Goal: Task Accomplishment & Management: Use online tool/utility

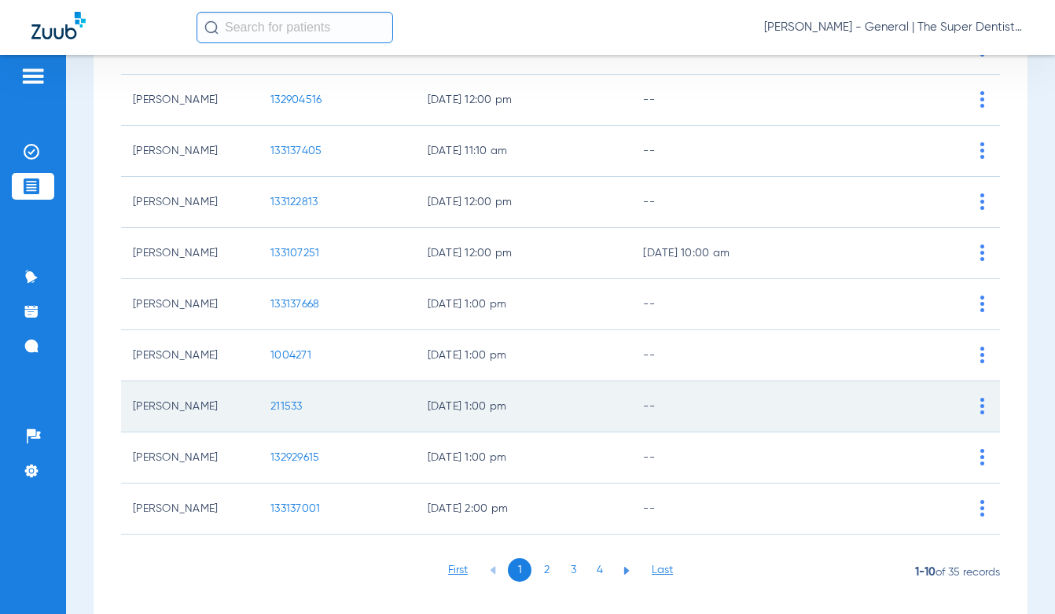
scroll to position [266, 0]
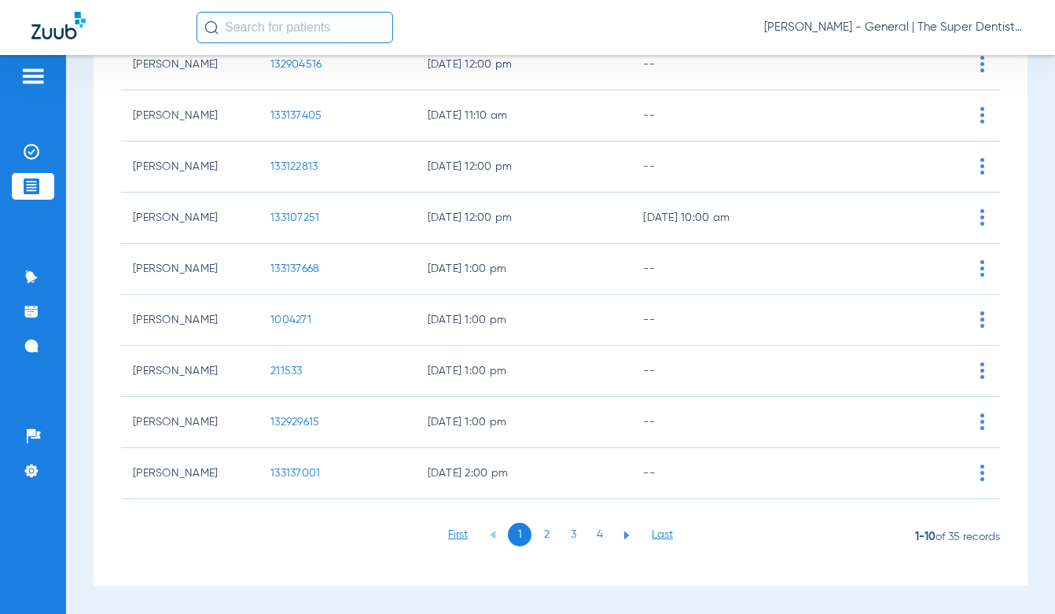
click at [539, 540] on li "2" at bounding box center [547, 535] width 24 height 24
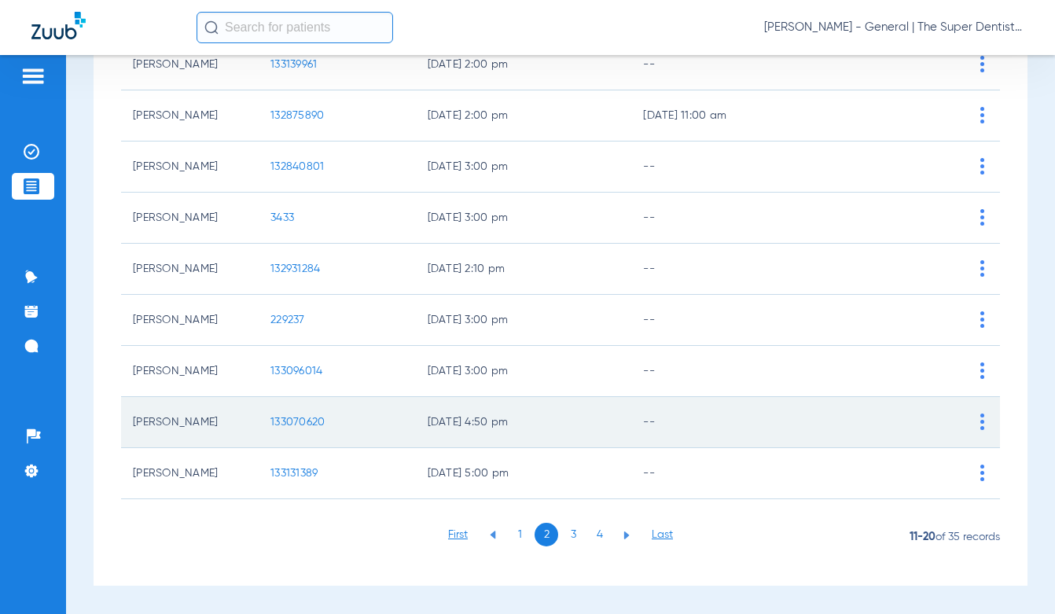
scroll to position [0, 0]
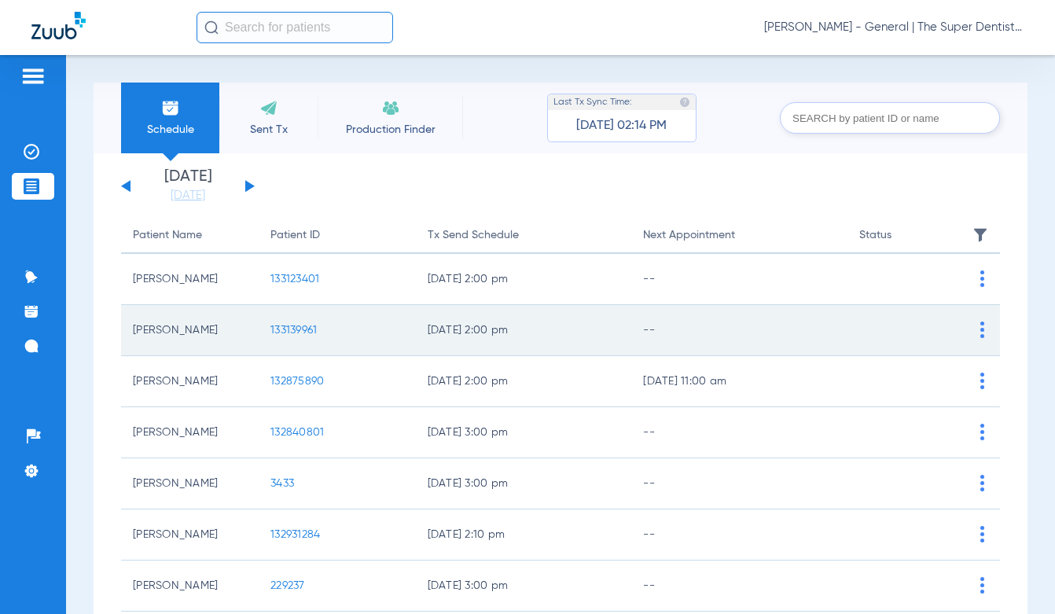
click at [294, 325] on span "133139961" at bounding box center [294, 330] width 46 height 11
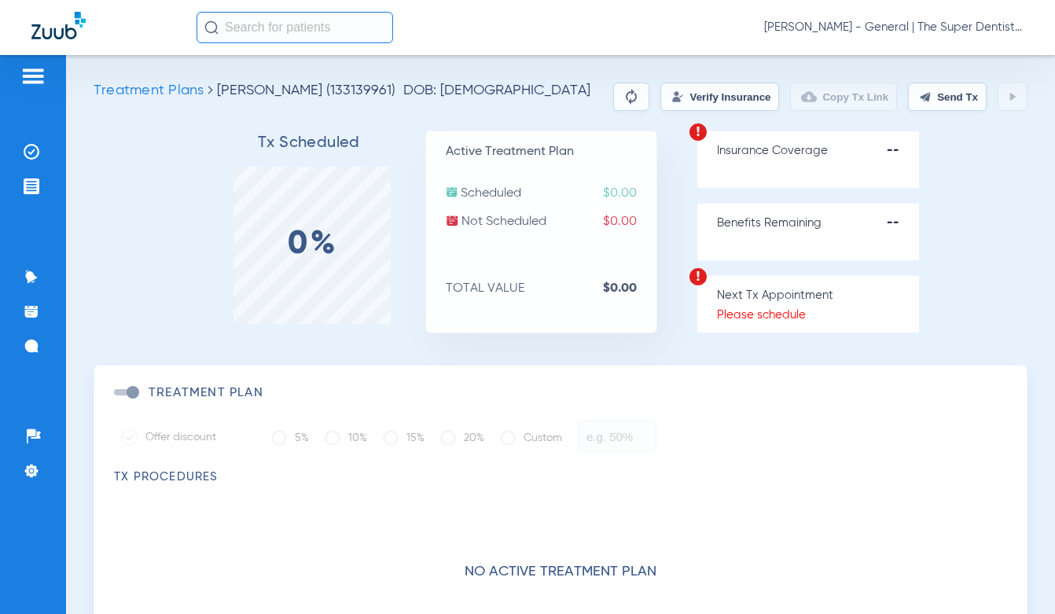
click at [689, 105] on button "Verify Insurance" at bounding box center [720, 97] width 119 height 28
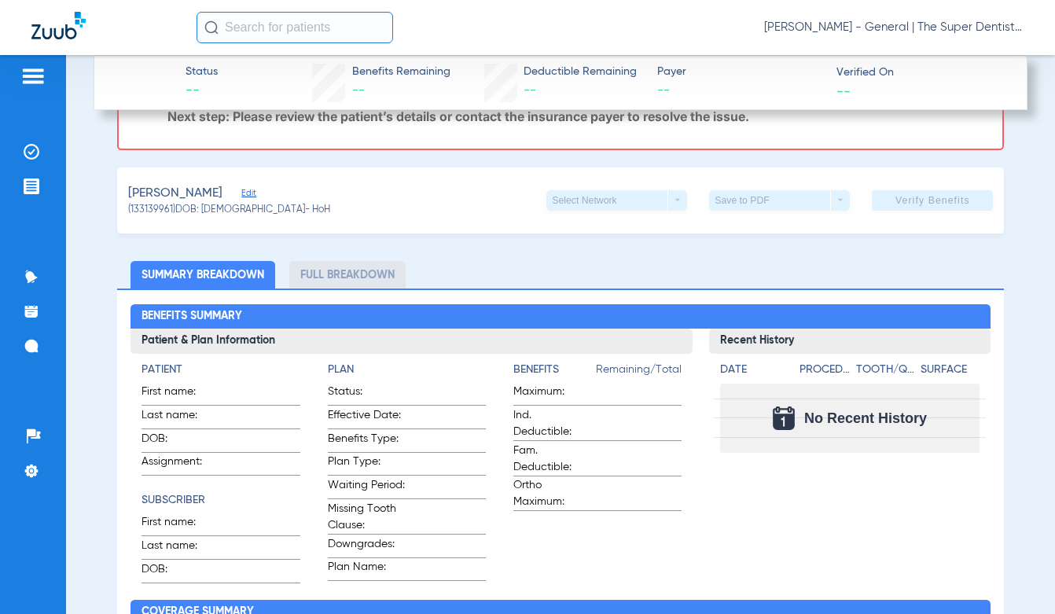
scroll to position [105, 0]
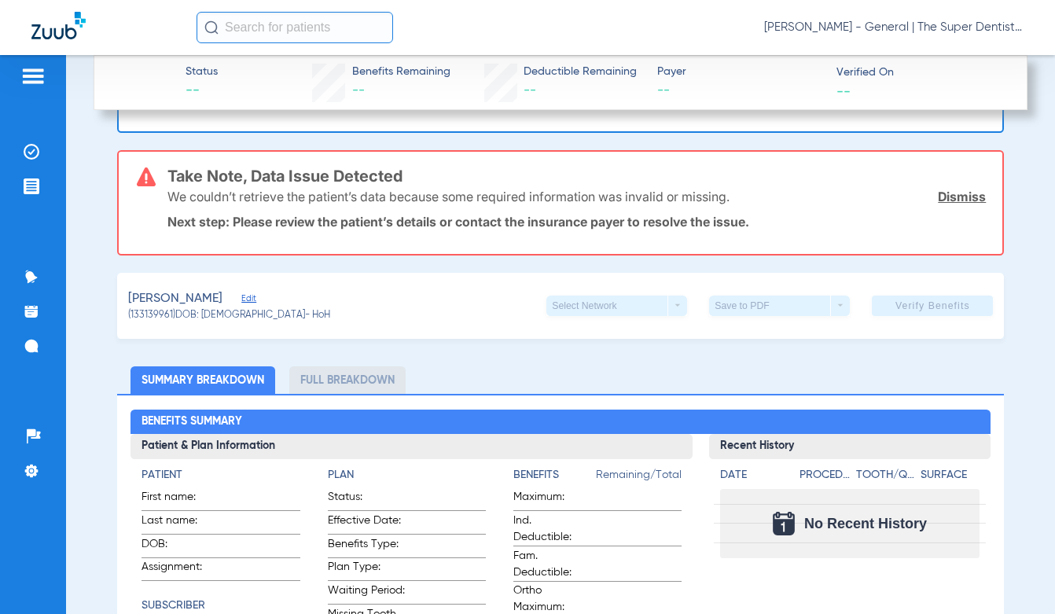
click at [251, 297] on span "Edit" at bounding box center [248, 300] width 14 height 15
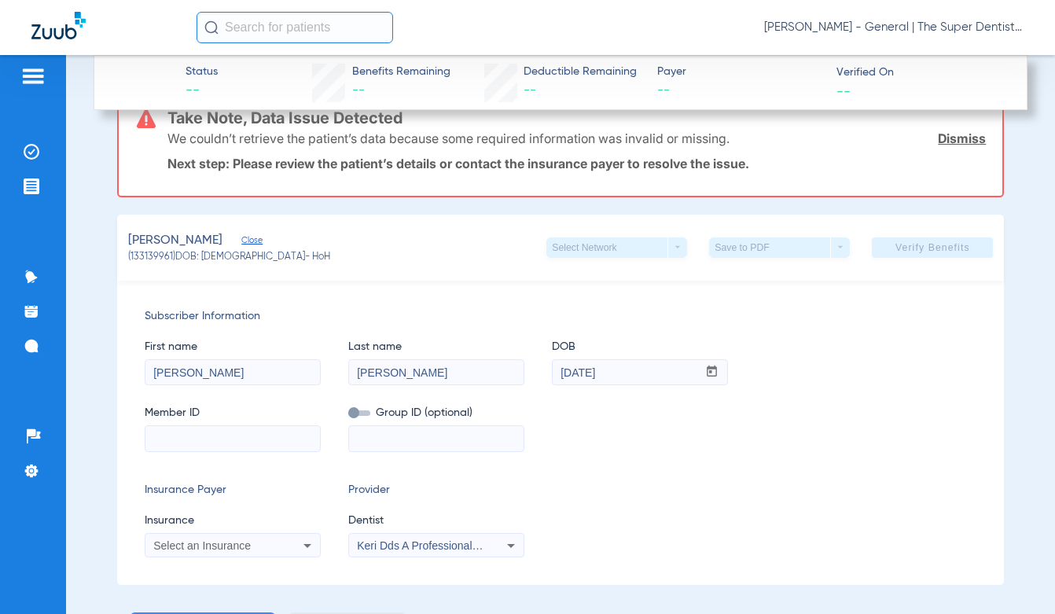
scroll to position [210, 0]
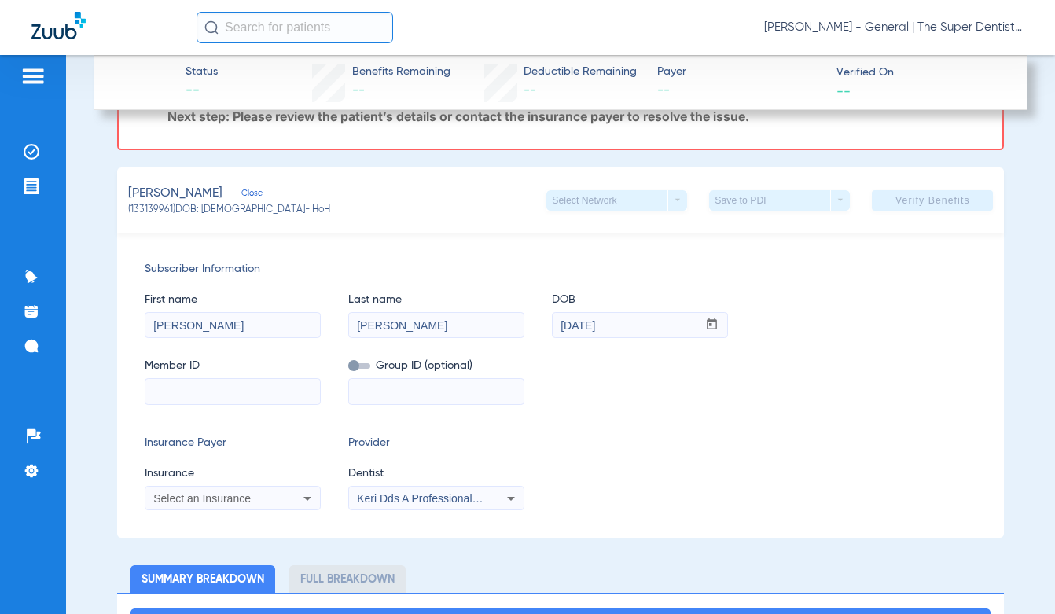
click at [216, 393] on input at bounding box center [233, 391] width 175 height 25
click at [297, 502] on div "Select an Insurance" at bounding box center [233, 498] width 175 height 19
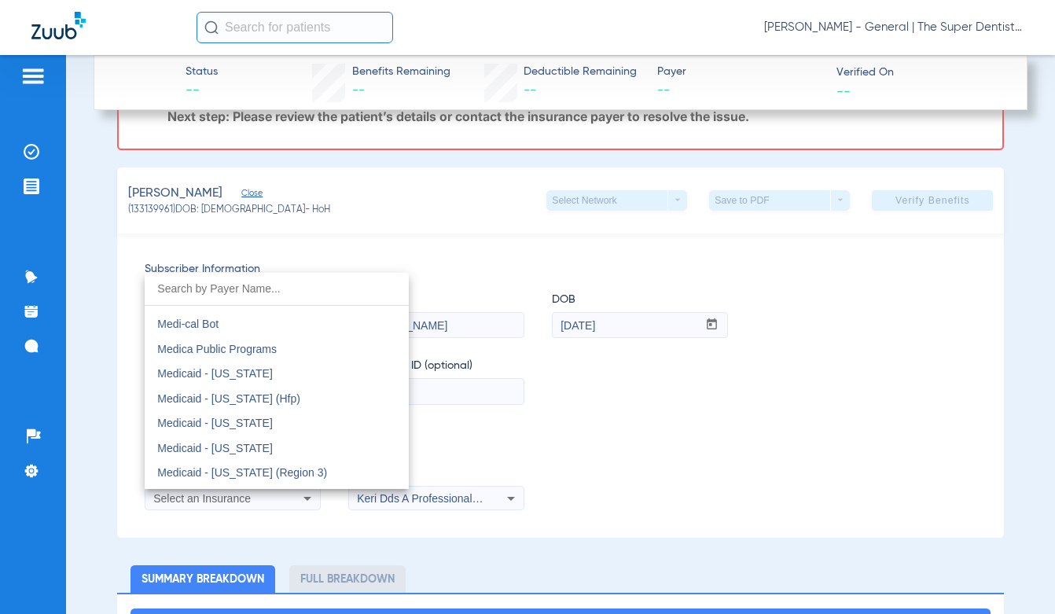
scroll to position [6071, 0]
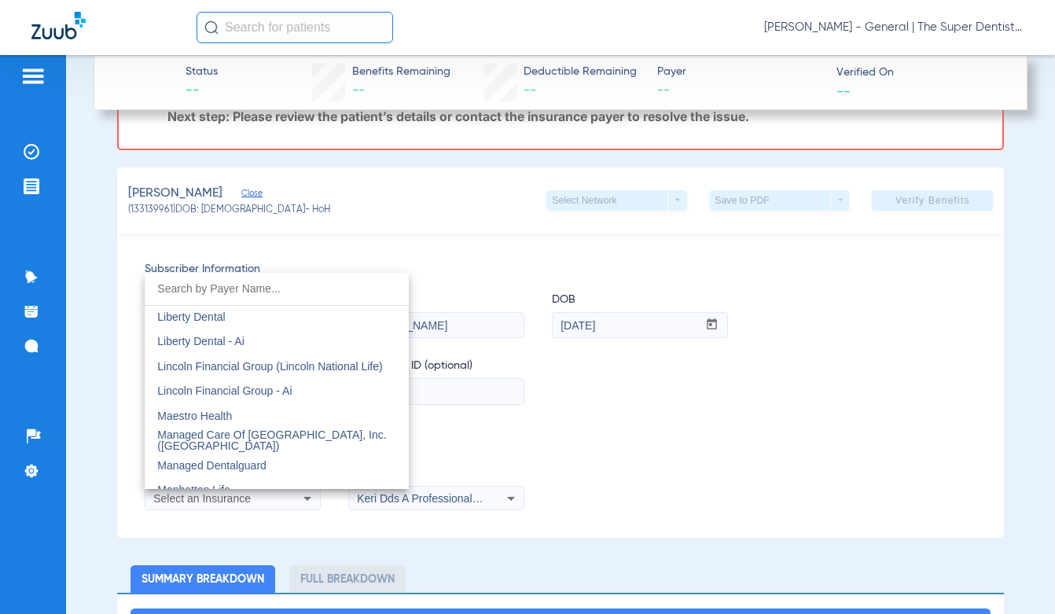
click at [459, 291] on div at bounding box center [527, 307] width 1055 height 614
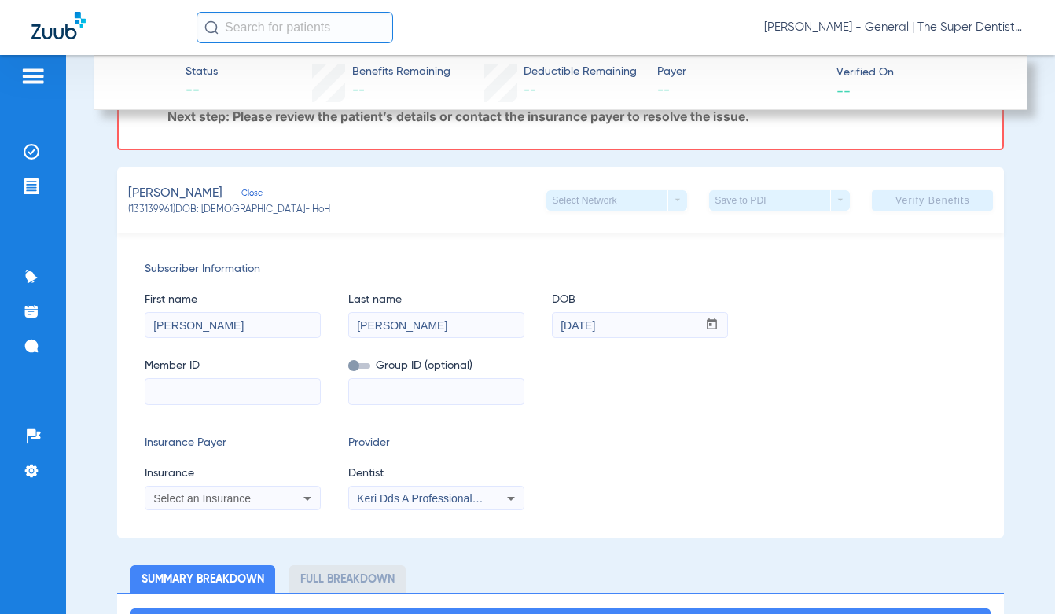
click at [296, 494] on div "Select an Insurance" at bounding box center [233, 498] width 175 height 19
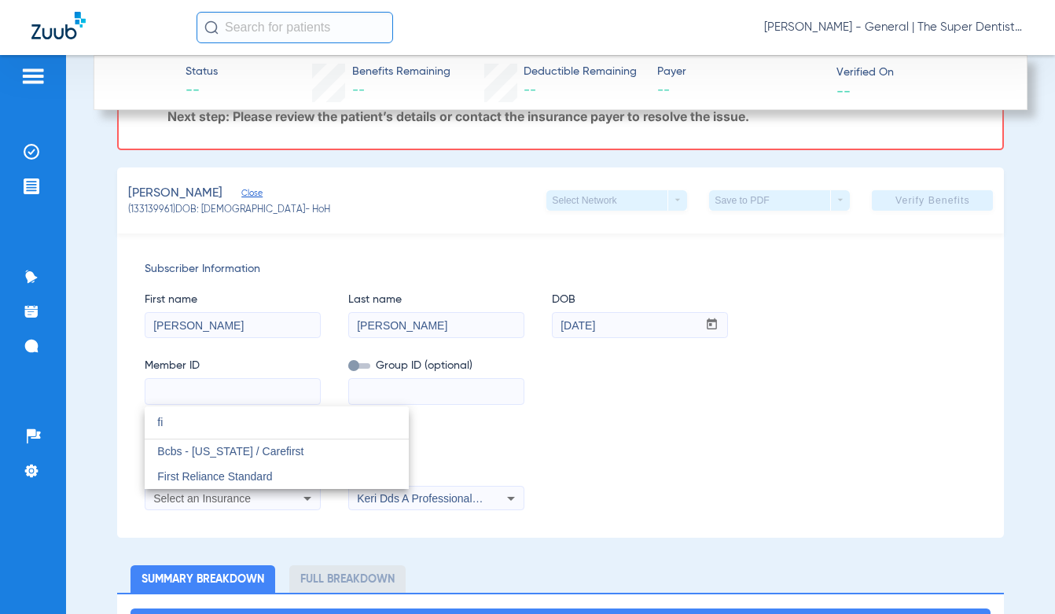
type input "f"
